Goal: Task Accomplishment & Management: Use online tool/utility

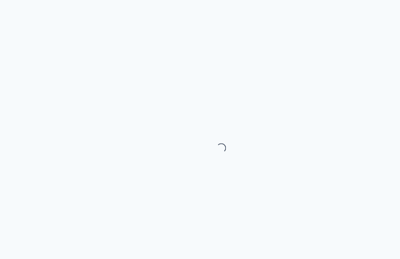
click at [20, 42] on div "Loading..." at bounding box center [200, 129] width 400 height 259
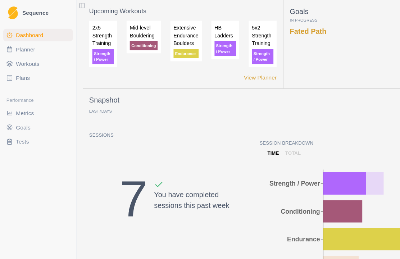
click at [22, 45] on span "Planner" at bounding box center [22, 44] width 17 height 7
select select "month"
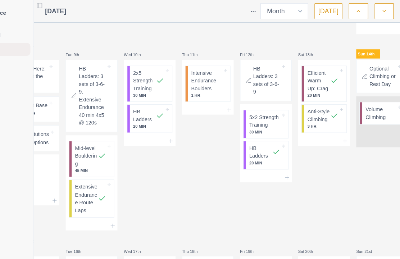
scroll to position [0, 42]
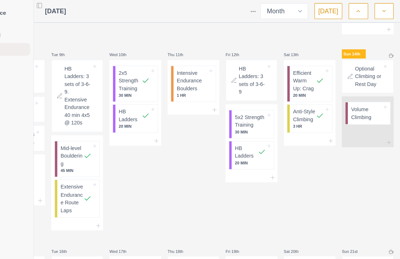
click at [355, 109] on p "Volume Climbing" at bounding box center [369, 102] width 28 height 14
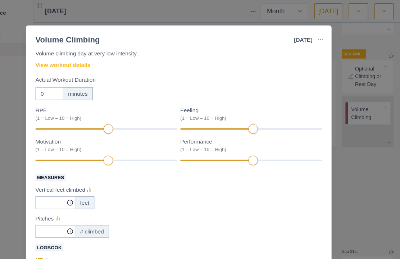
scroll to position [20, 0]
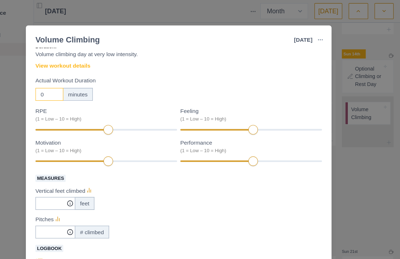
click at [70, 90] on input "0" at bounding box center [82, 84] width 25 height 11
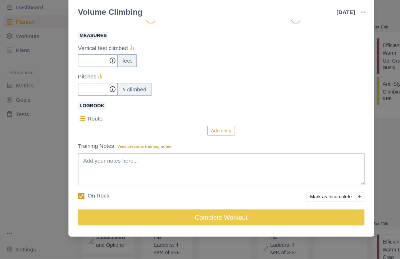
scroll to position [124, 0]
type input "40"
click at [77, 198] on label "On Rock" at bounding box center [84, 202] width 28 height 8
click at [70, 202] on input "On Rock" at bounding box center [70, 202] width 0 height 0
click at [282, 214] on button "Complete Workout" at bounding box center [199, 221] width 259 height 14
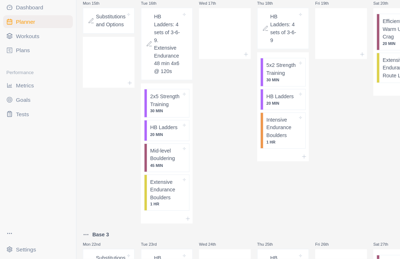
scroll to position [409, 0]
click at [152, 192] on p "Extensive Endurance Boulders" at bounding box center [149, 196] width 28 height 21
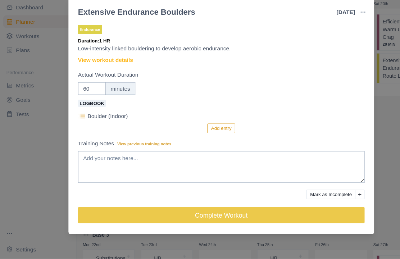
click at [118, 75] on link "View workout details" at bounding box center [95, 79] width 50 height 8
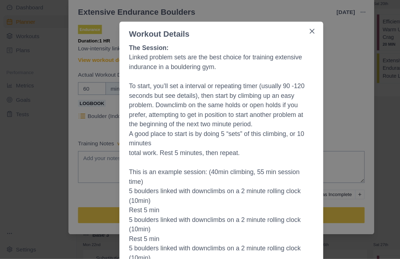
click at [335, 126] on div "Workout Details The Session: Linked problem sets are the best choice for traini…" at bounding box center [200, 129] width 400 height 259
